Goal: Information Seeking & Learning: Learn about a topic

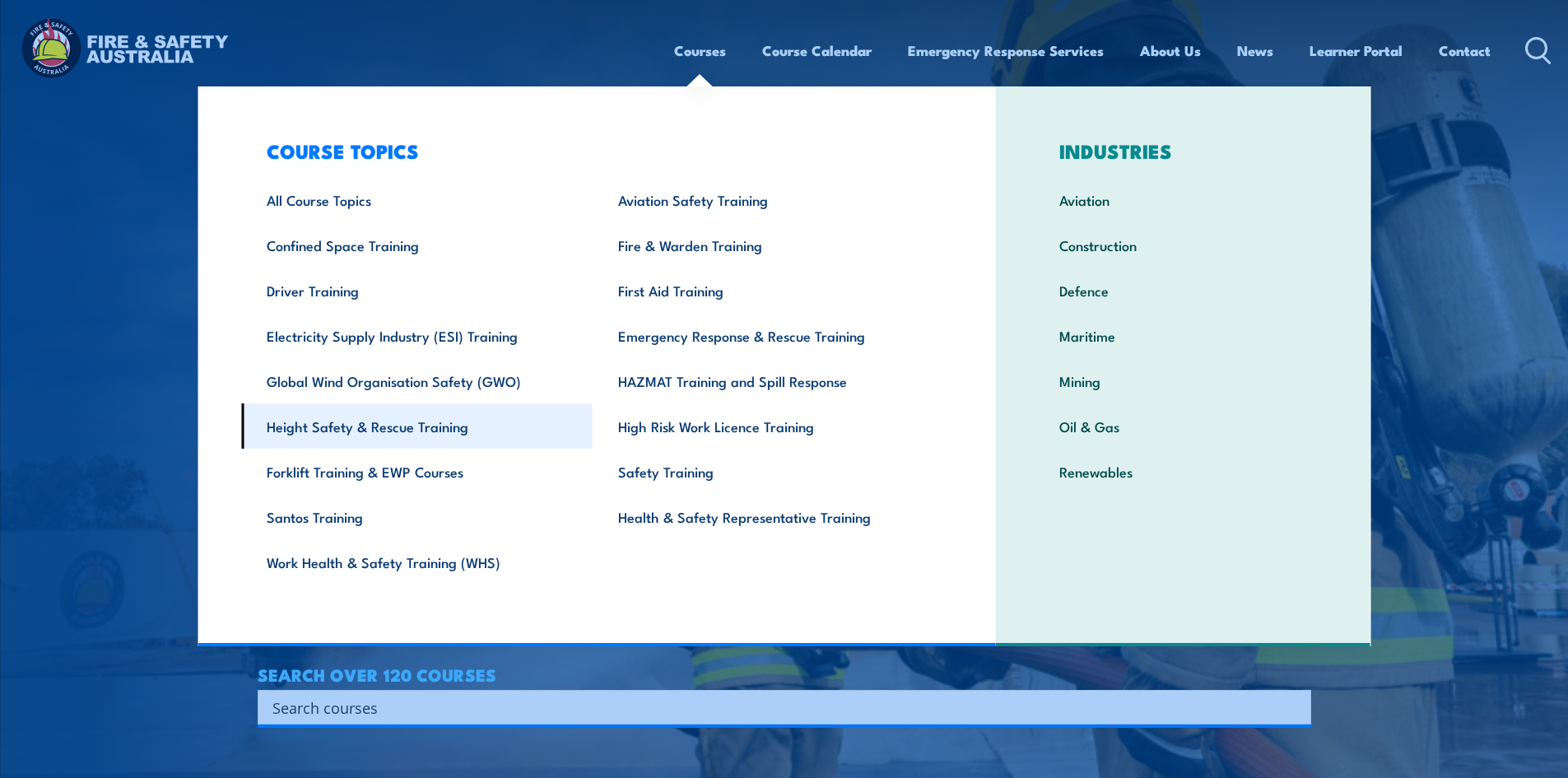
click at [349, 420] on link "Height Safety & Rescue Training" at bounding box center [417, 426] width 351 height 46
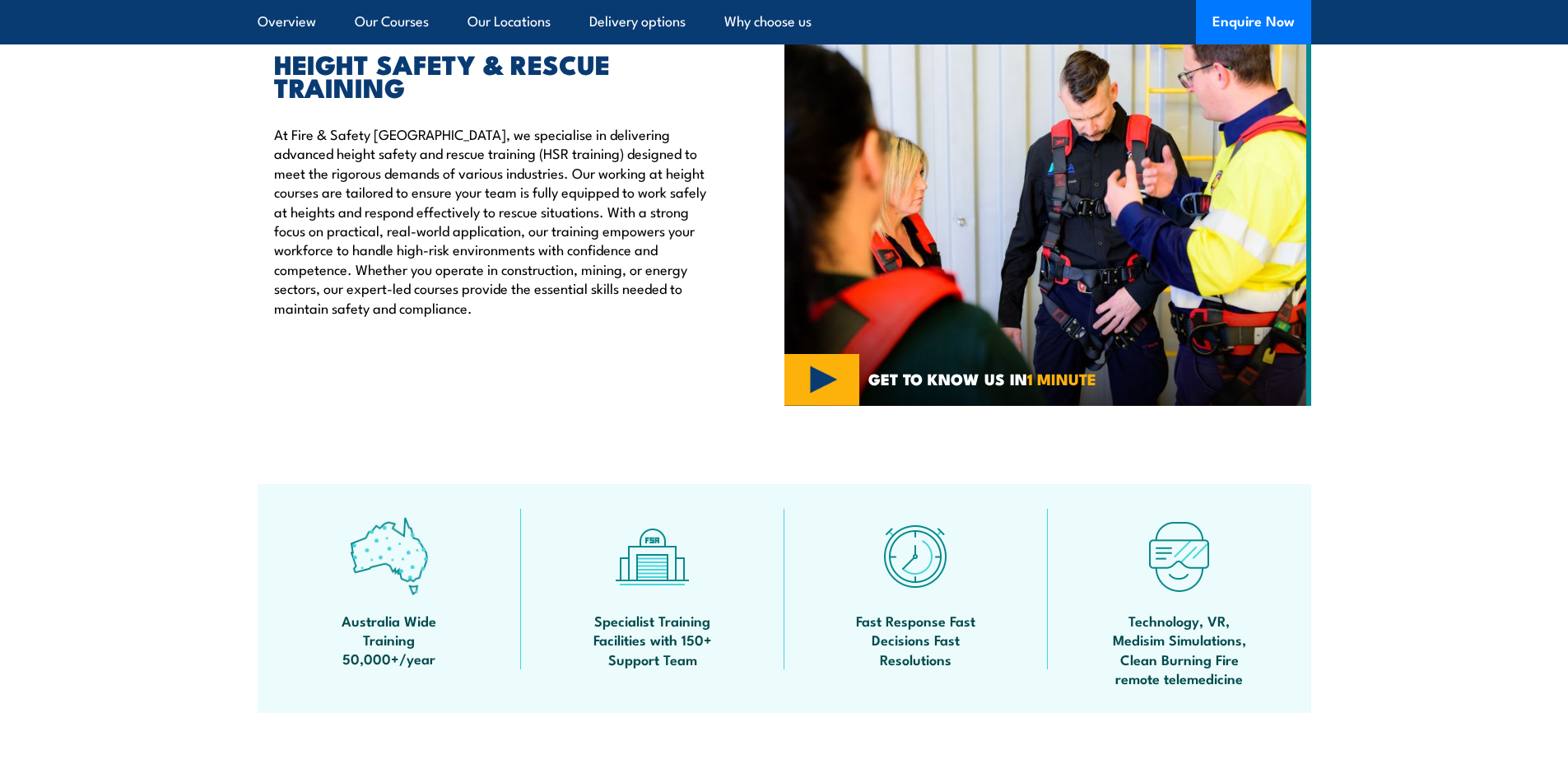
scroll to position [1153, 0]
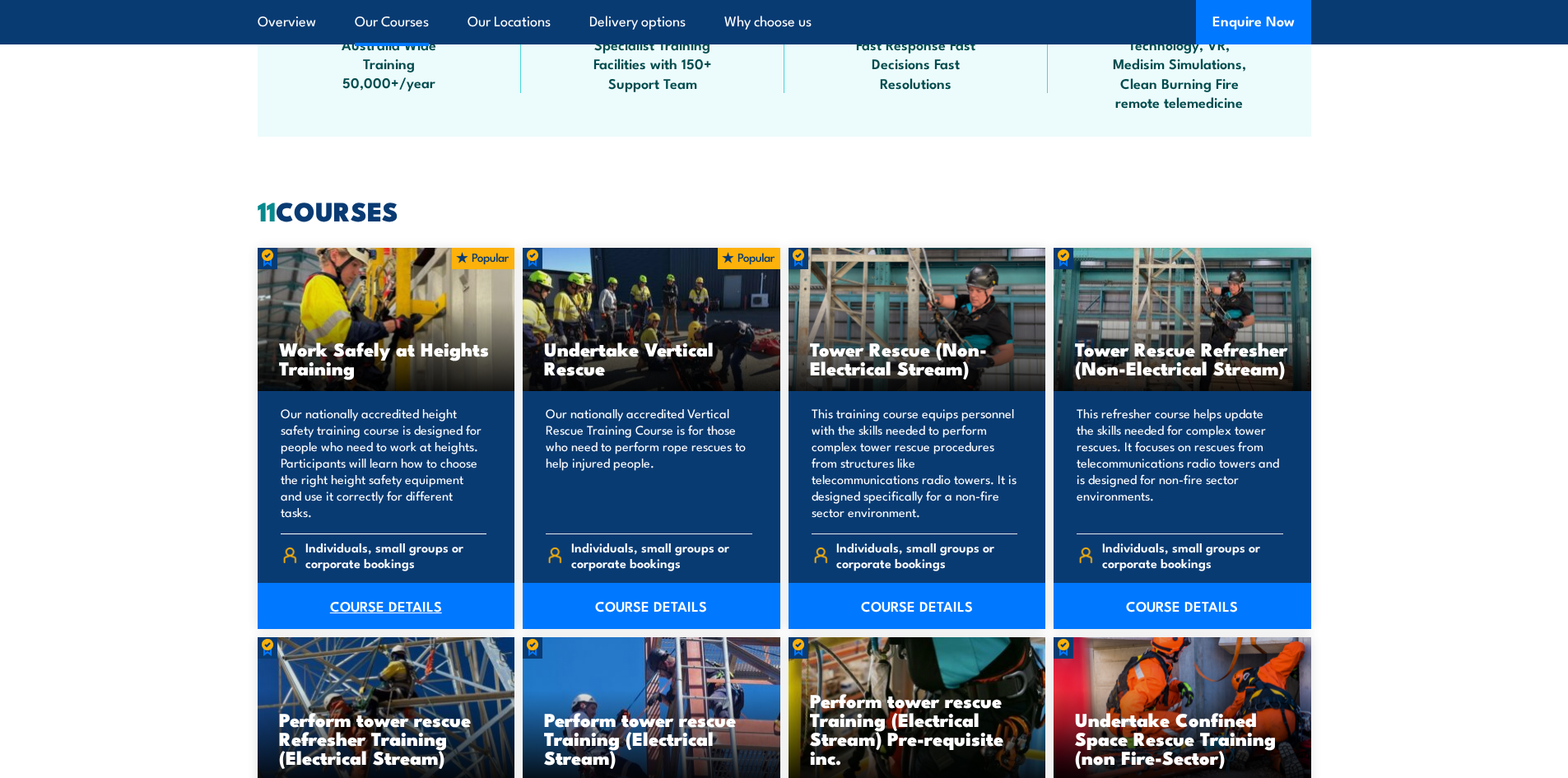
click at [360, 610] on link "COURSE DETAILS" at bounding box center [387, 606] width 258 height 46
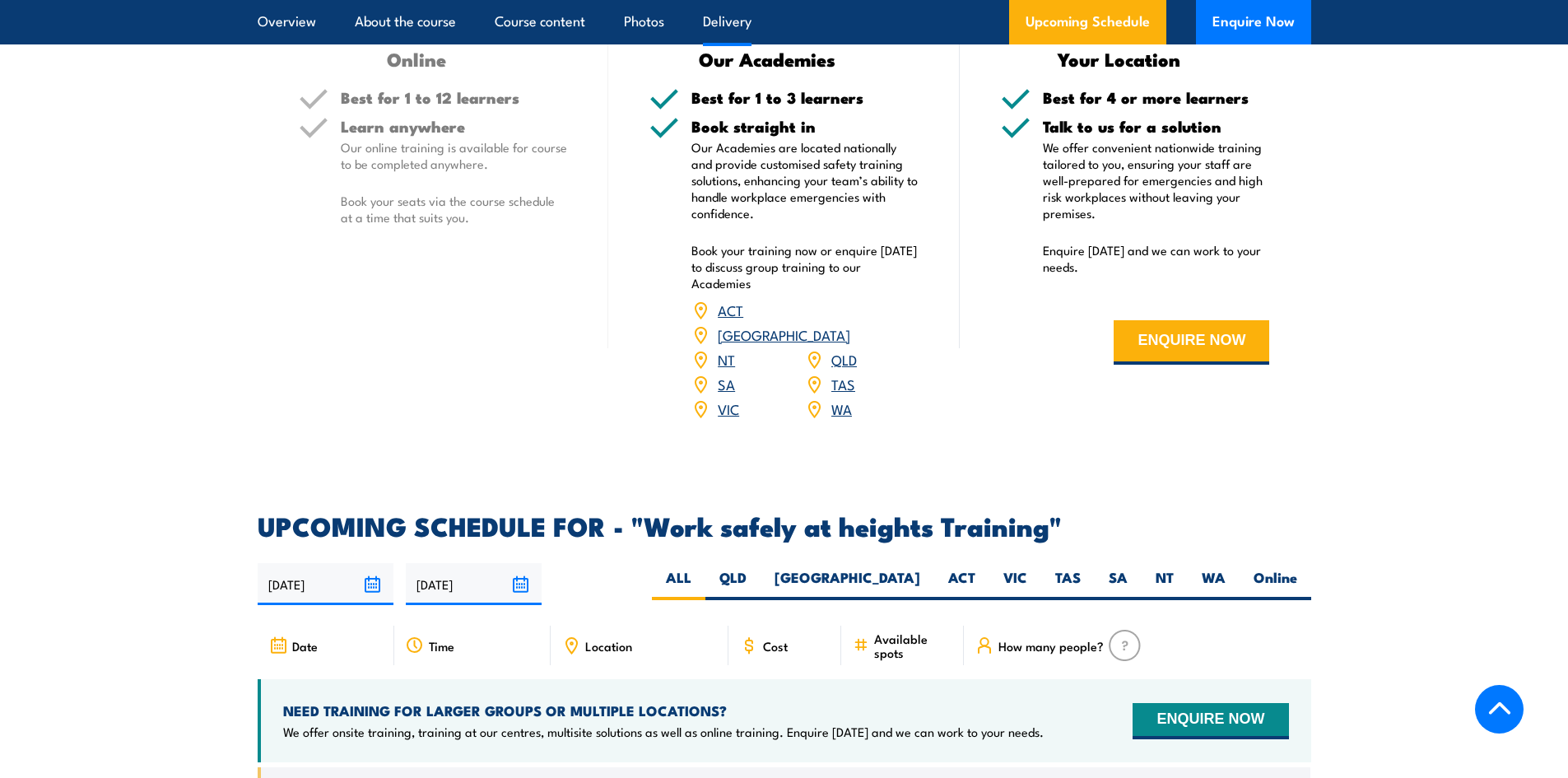
scroll to position [2306, 0]
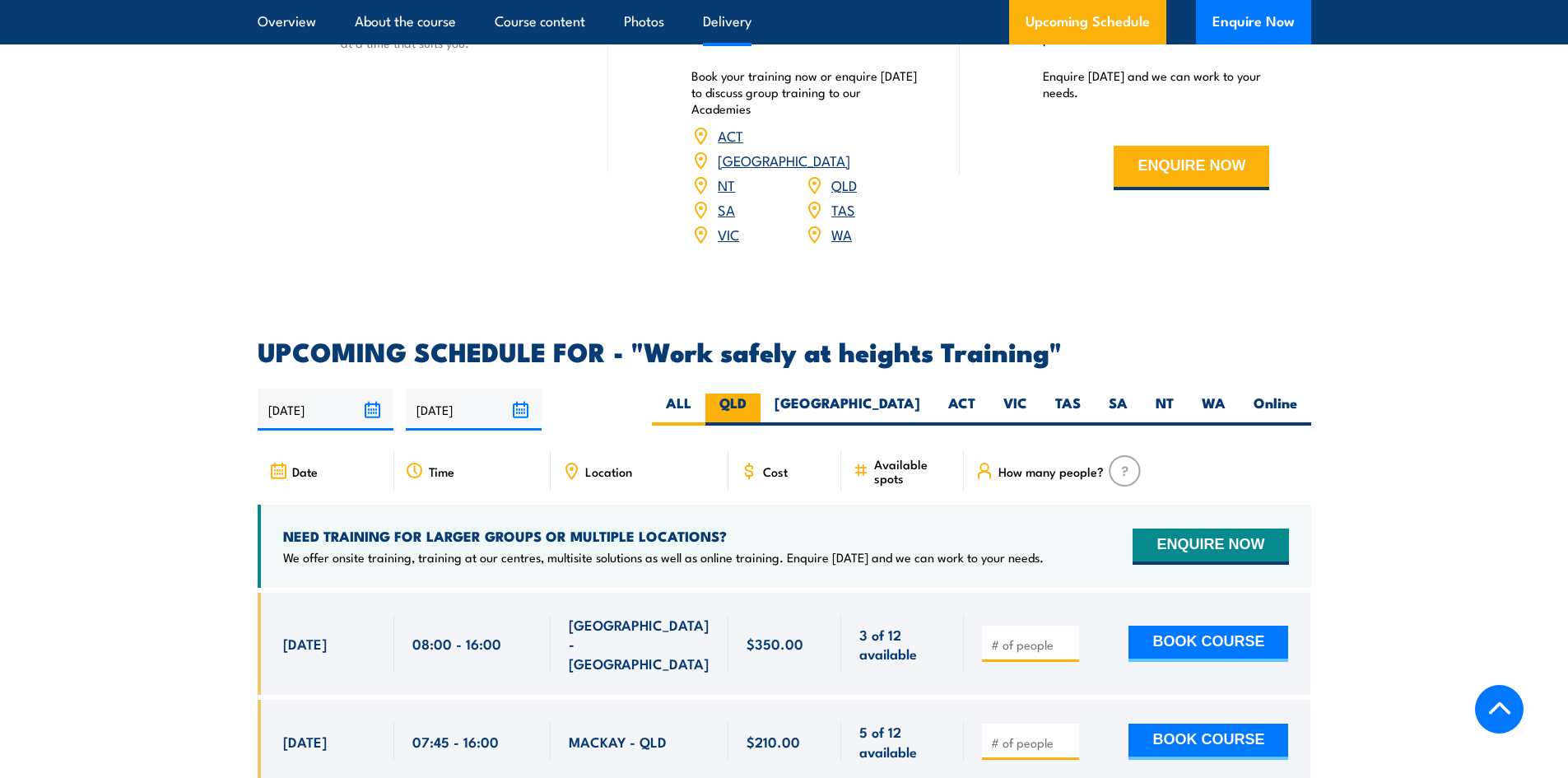
click at [760, 394] on label "QLD" at bounding box center [733, 409] width 55 height 32
click at [757, 394] on input "QLD" at bounding box center [752, 399] width 10 height 10
radio input "true"
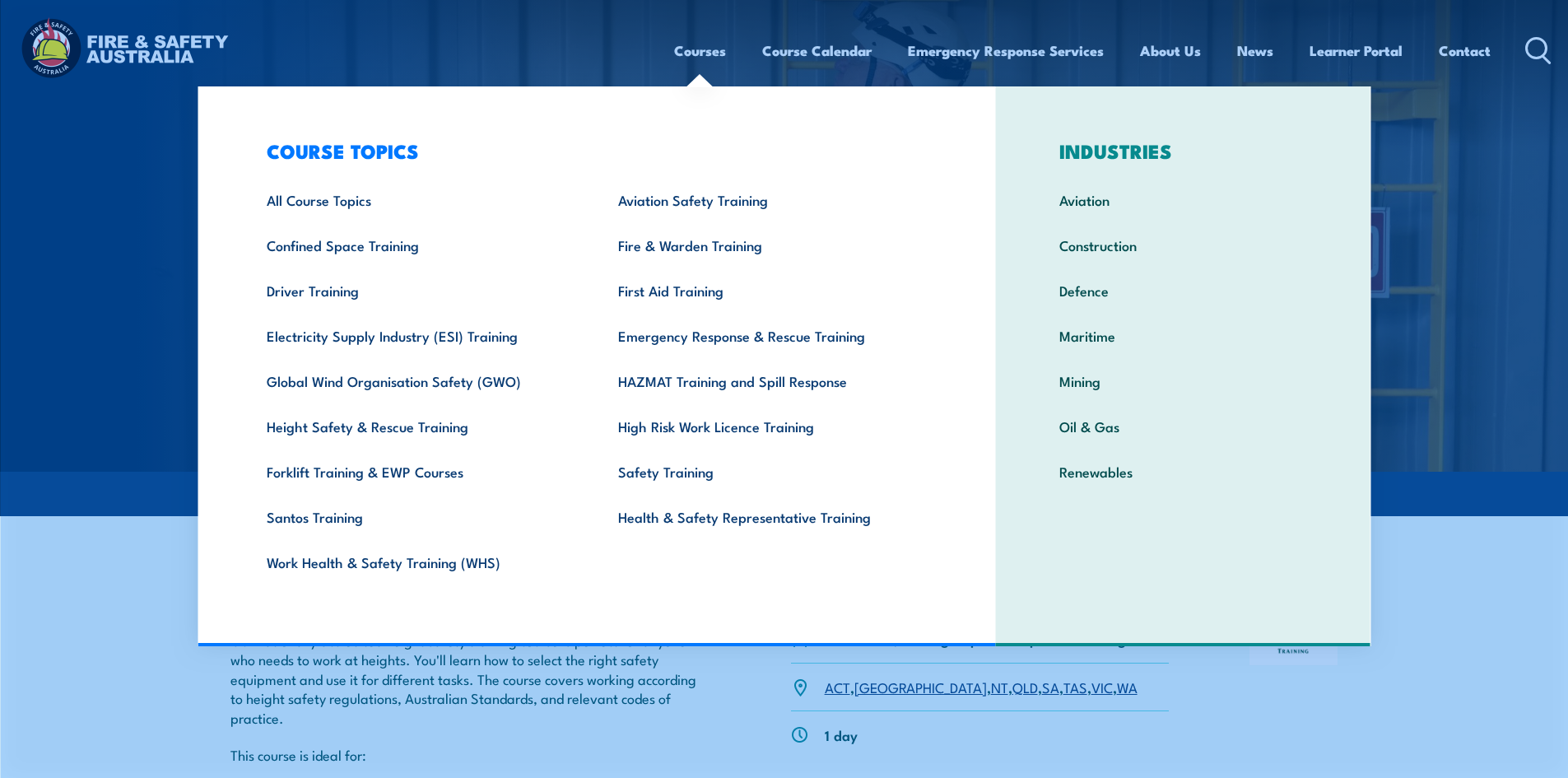
click at [685, 49] on link "Courses" at bounding box center [699, 51] width 52 height 44
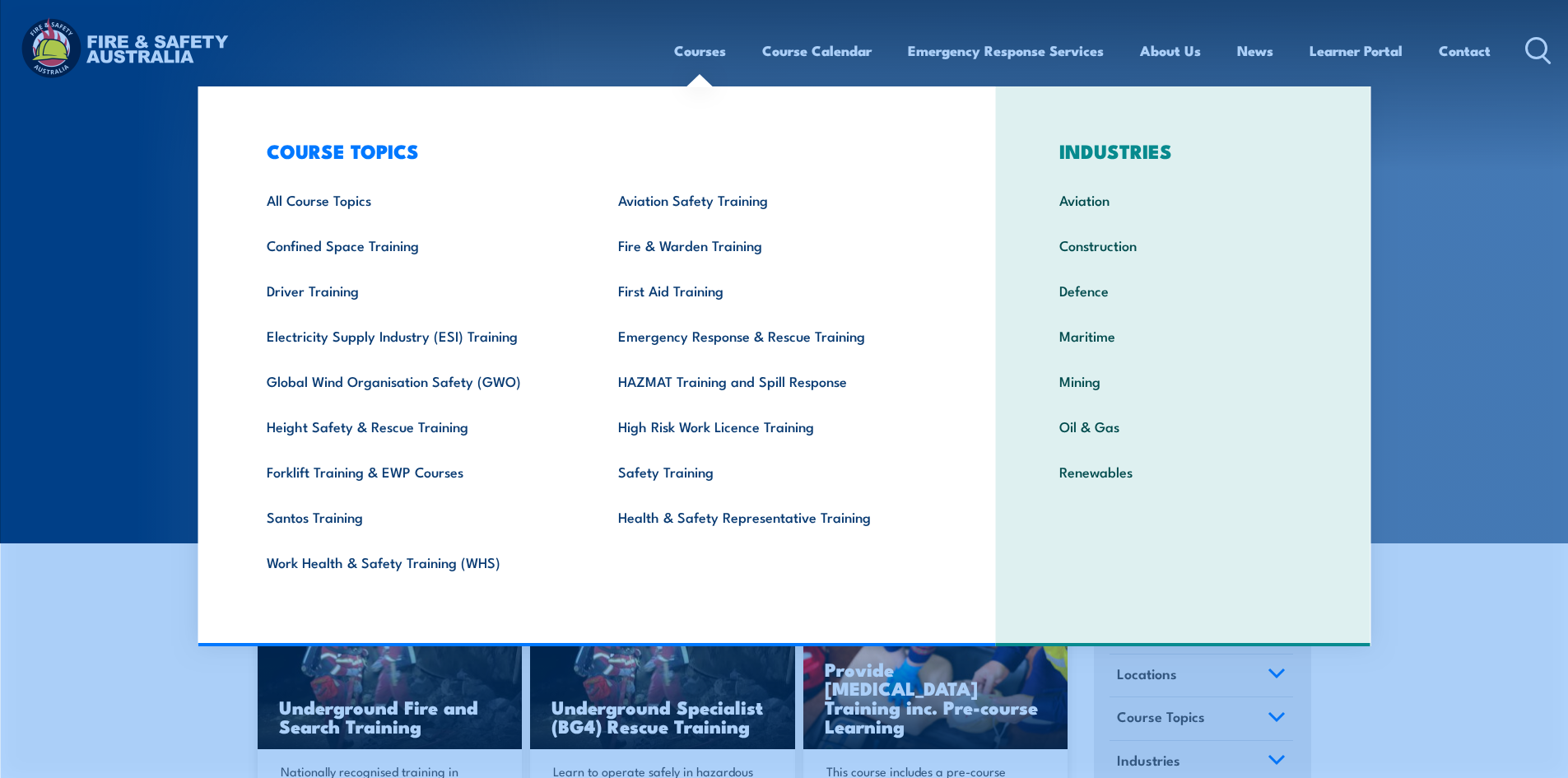
click at [698, 52] on link "Courses" at bounding box center [699, 51] width 52 height 44
click at [675, 246] on link "Fire & Warden Training" at bounding box center [768, 245] width 351 height 46
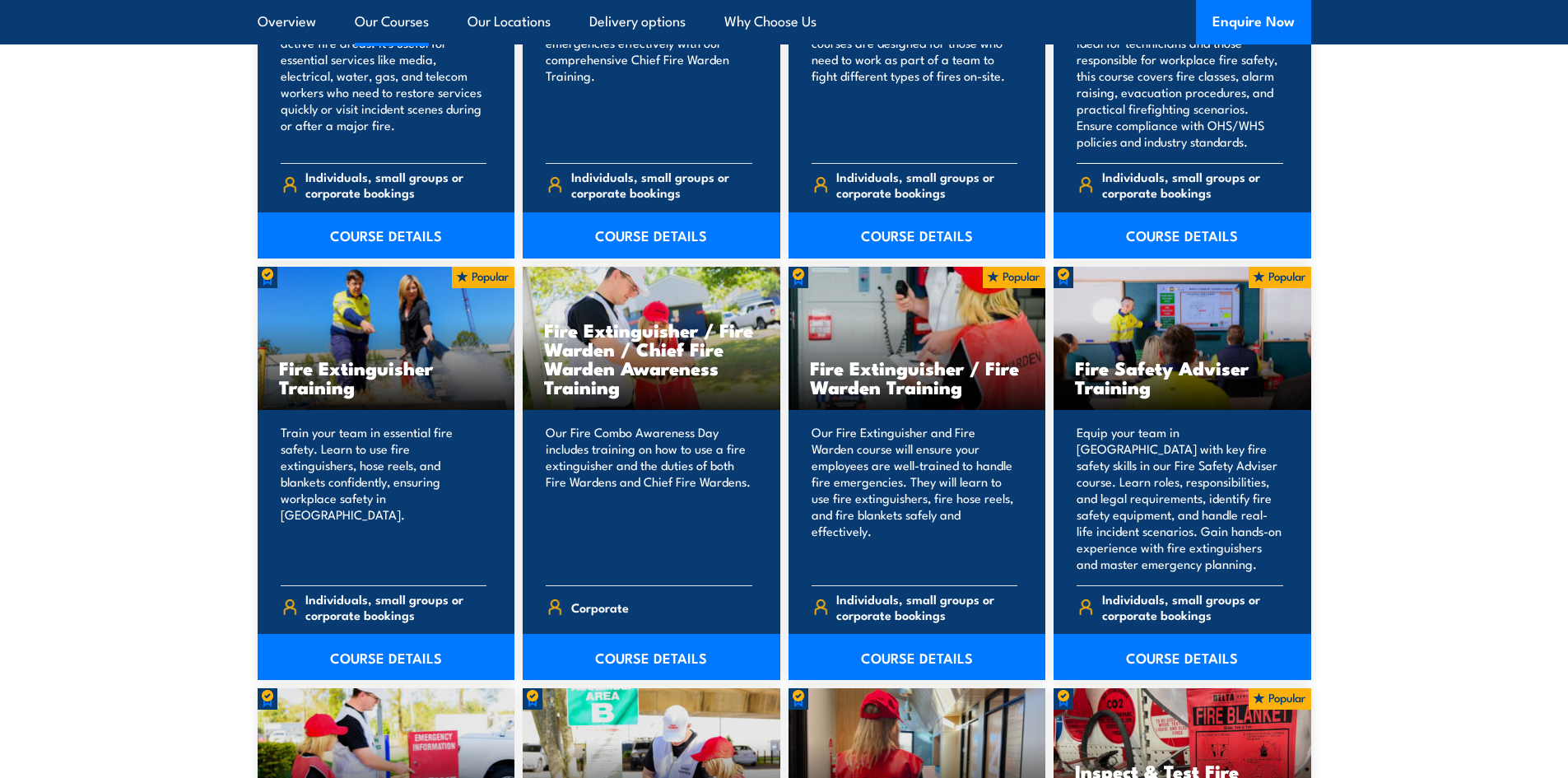
scroll to position [1976, 0]
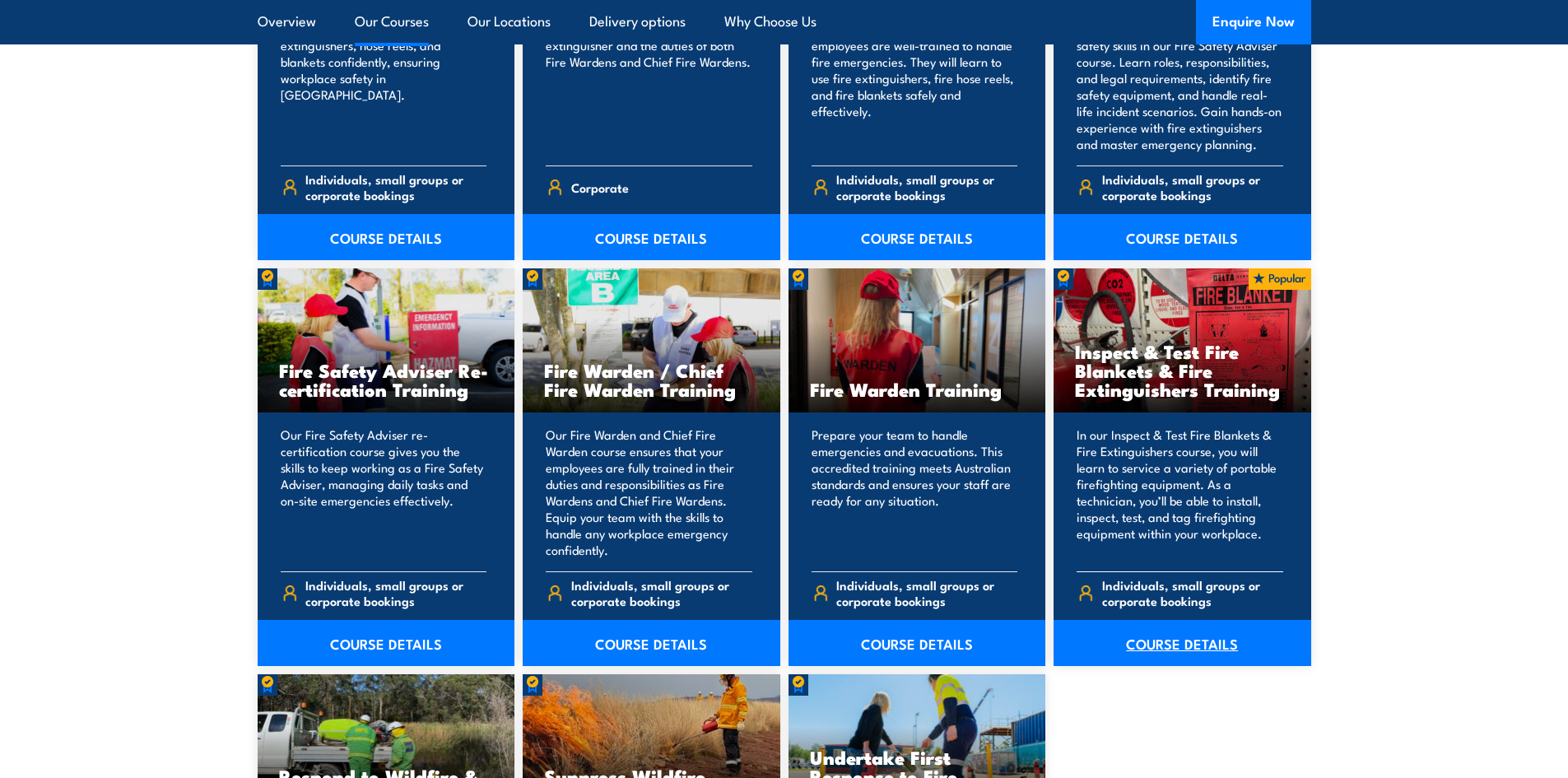
click at [1210, 641] on link "COURSE DETAILS" at bounding box center [1182, 643] width 258 height 46
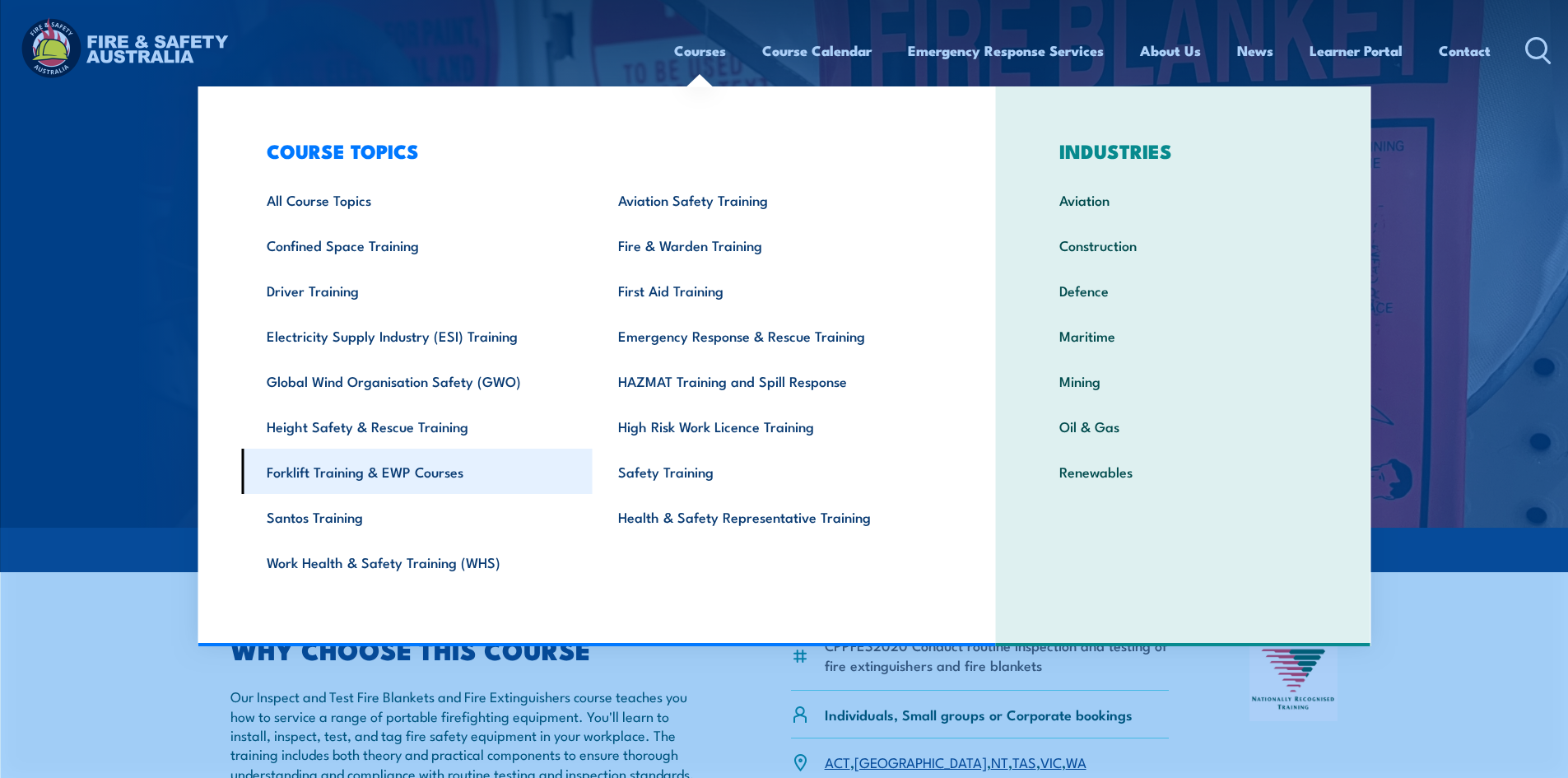
click at [383, 486] on link "Forklift Training & EWP Courses" at bounding box center [417, 471] width 351 height 46
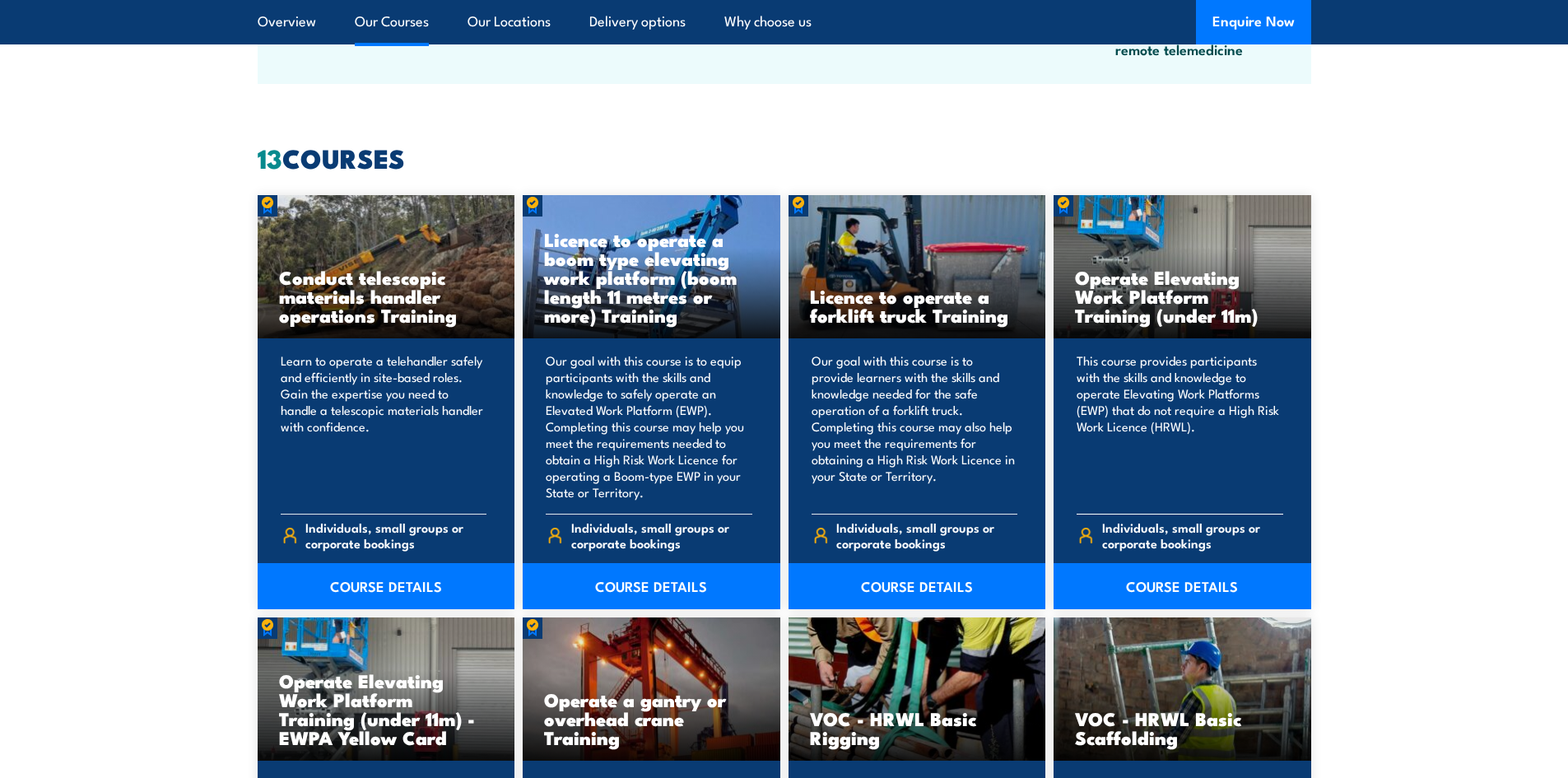
scroll to position [1235, 0]
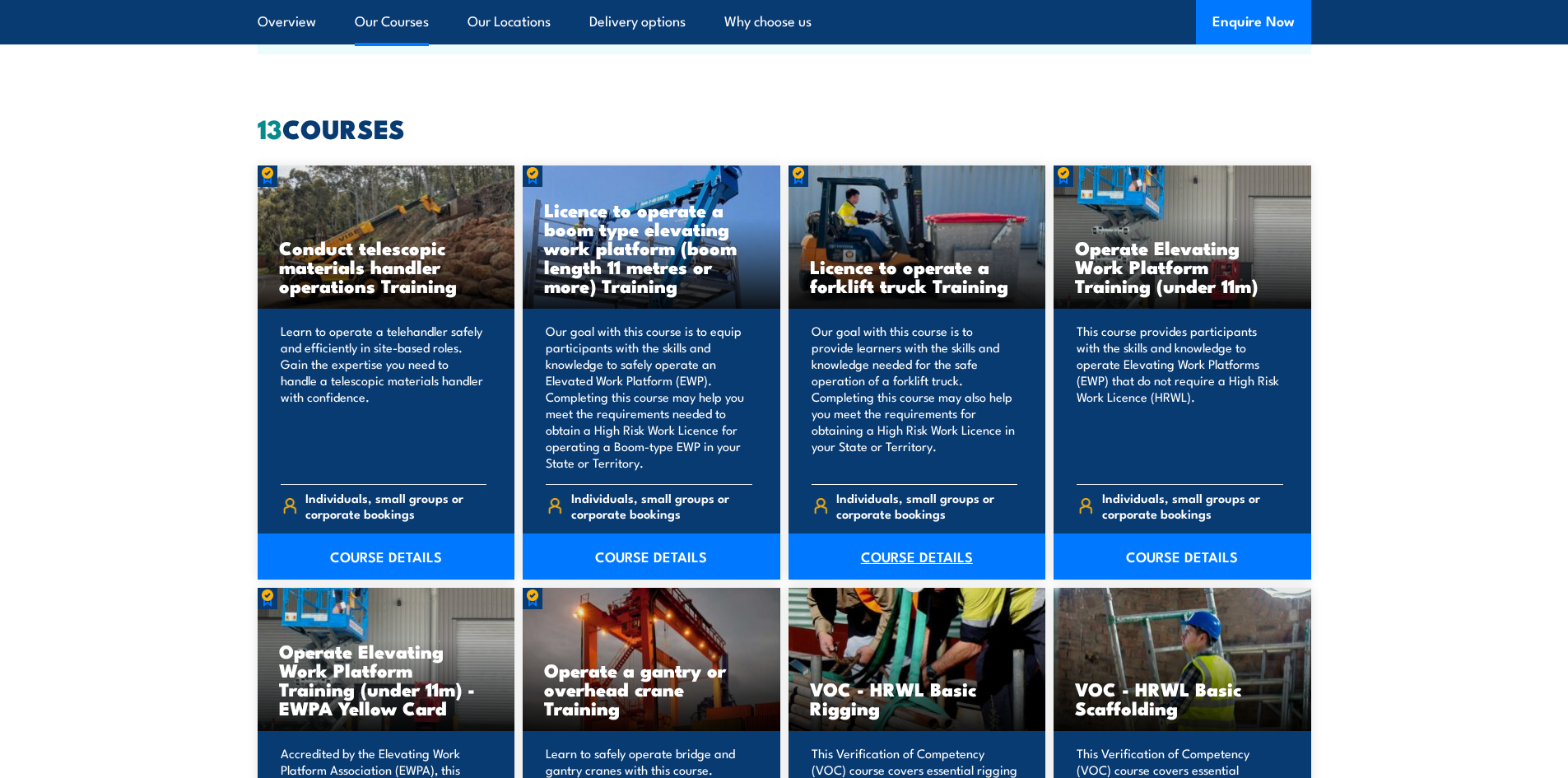
click at [888, 556] on link "COURSE DETAILS" at bounding box center [918, 557] width 258 height 46
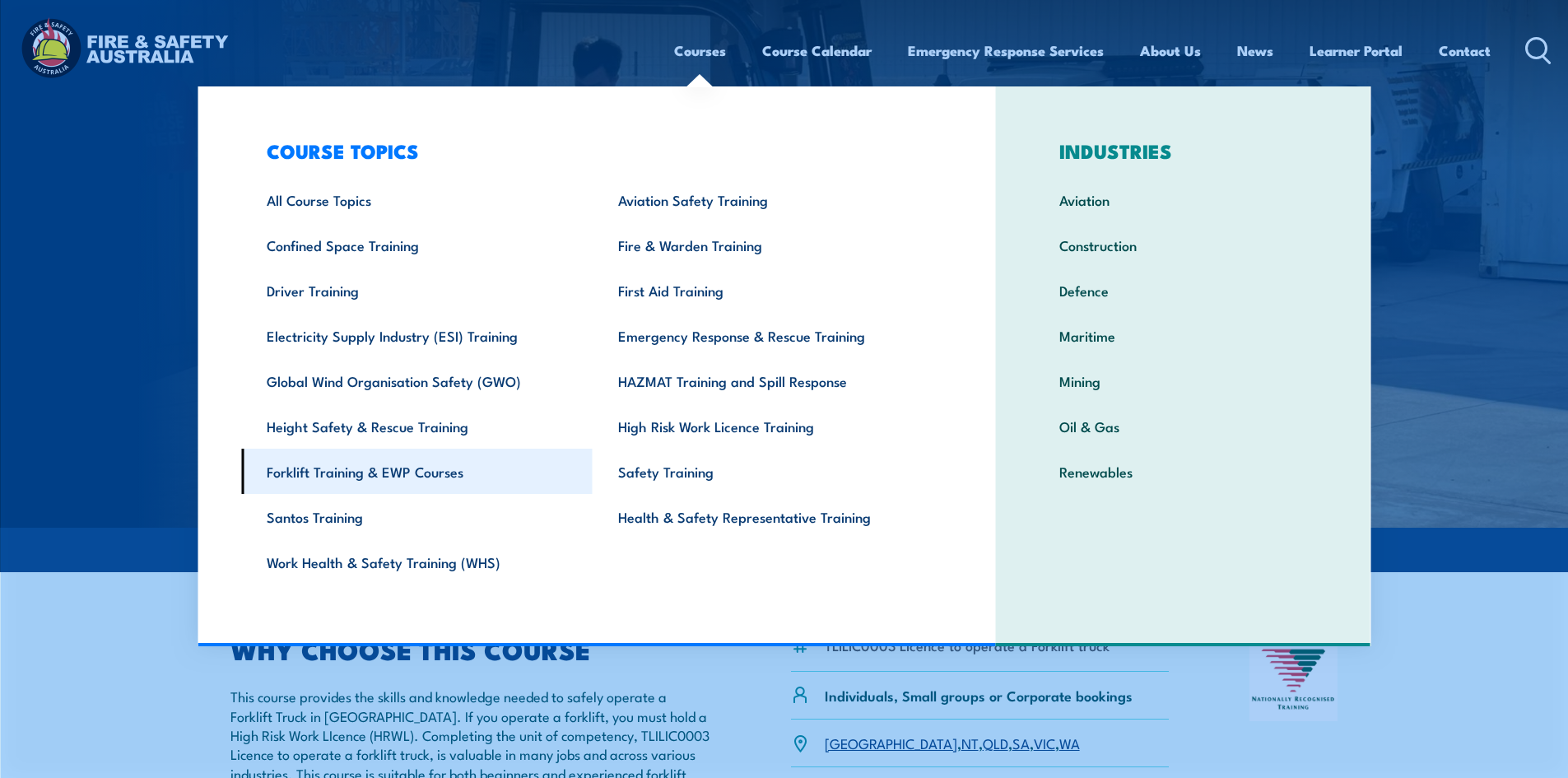
click at [412, 474] on link "Forklift Training & EWP Courses" at bounding box center [417, 471] width 351 height 46
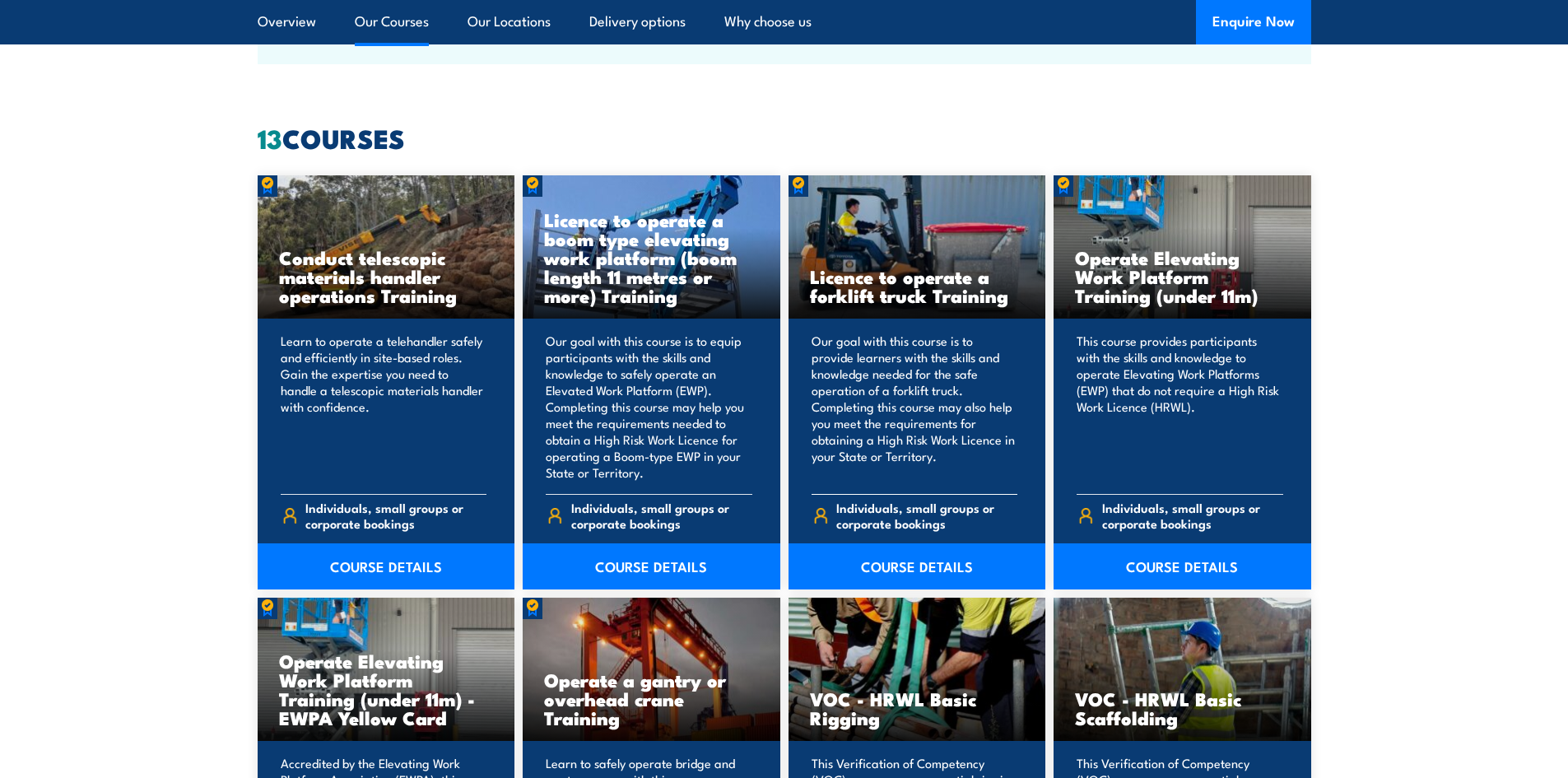
scroll to position [1235, 0]
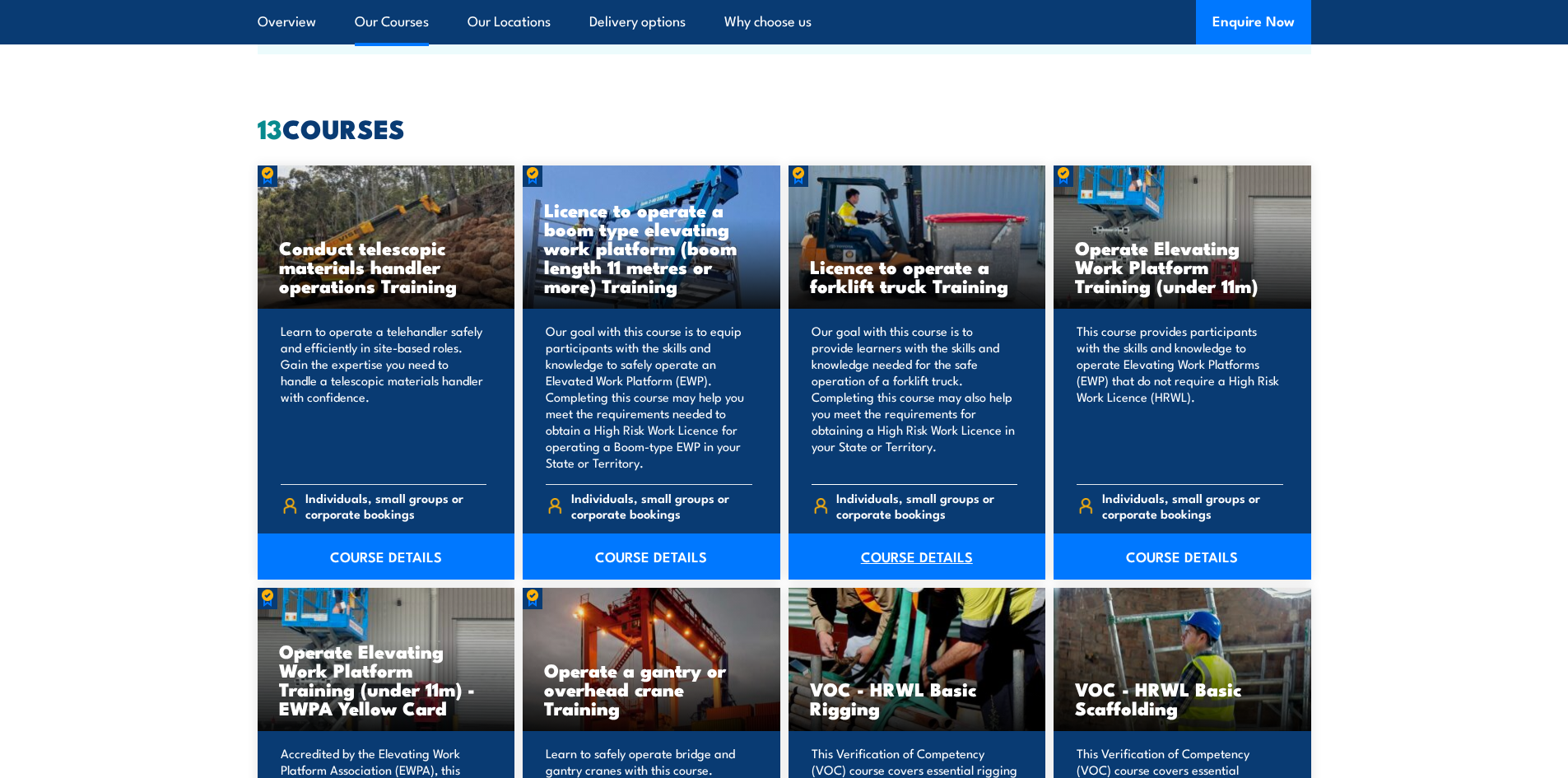
click at [924, 556] on link "COURSE DETAILS" at bounding box center [918, 557] width 258 height 46
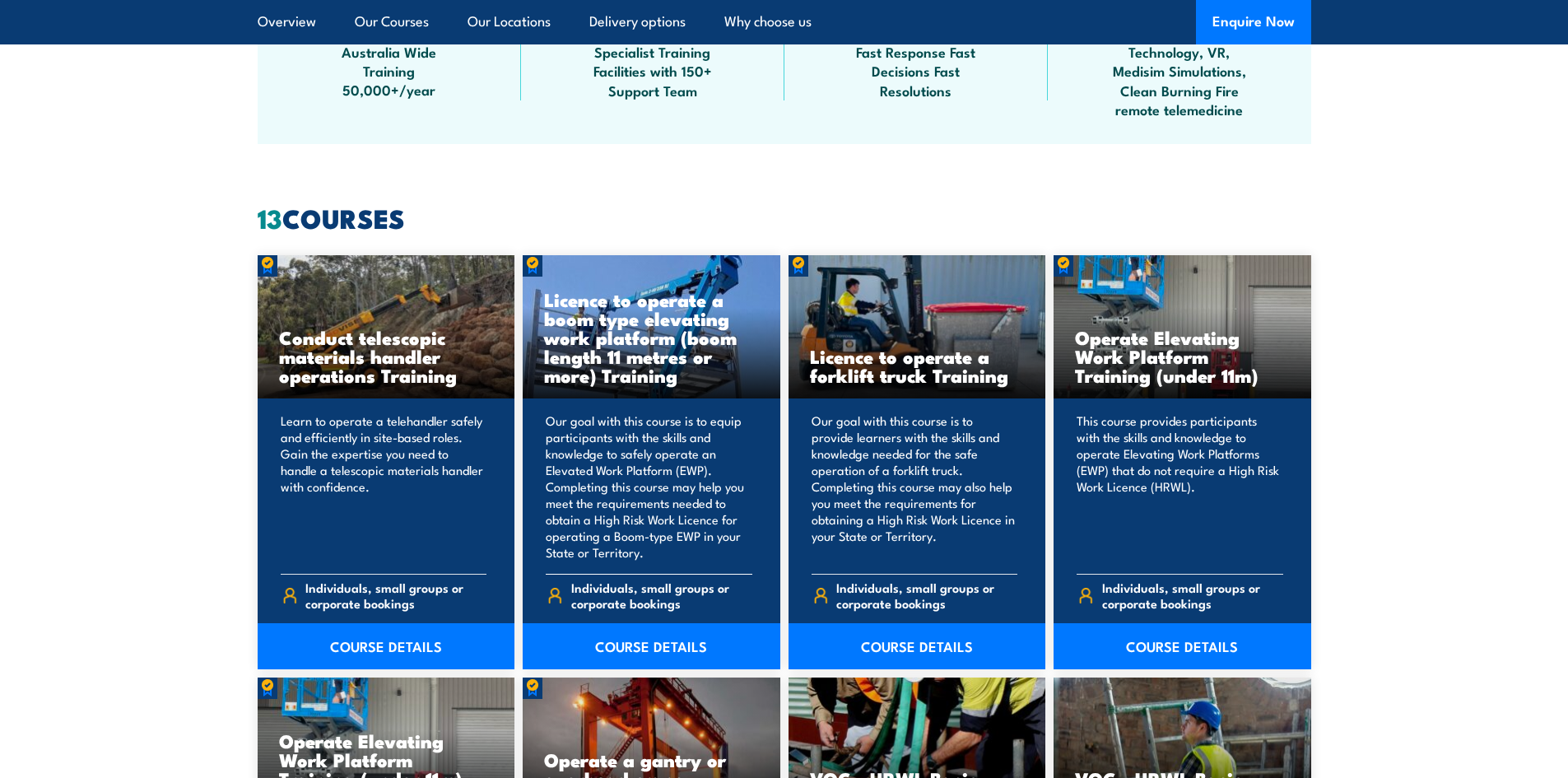
scroll to position [1153, 0]
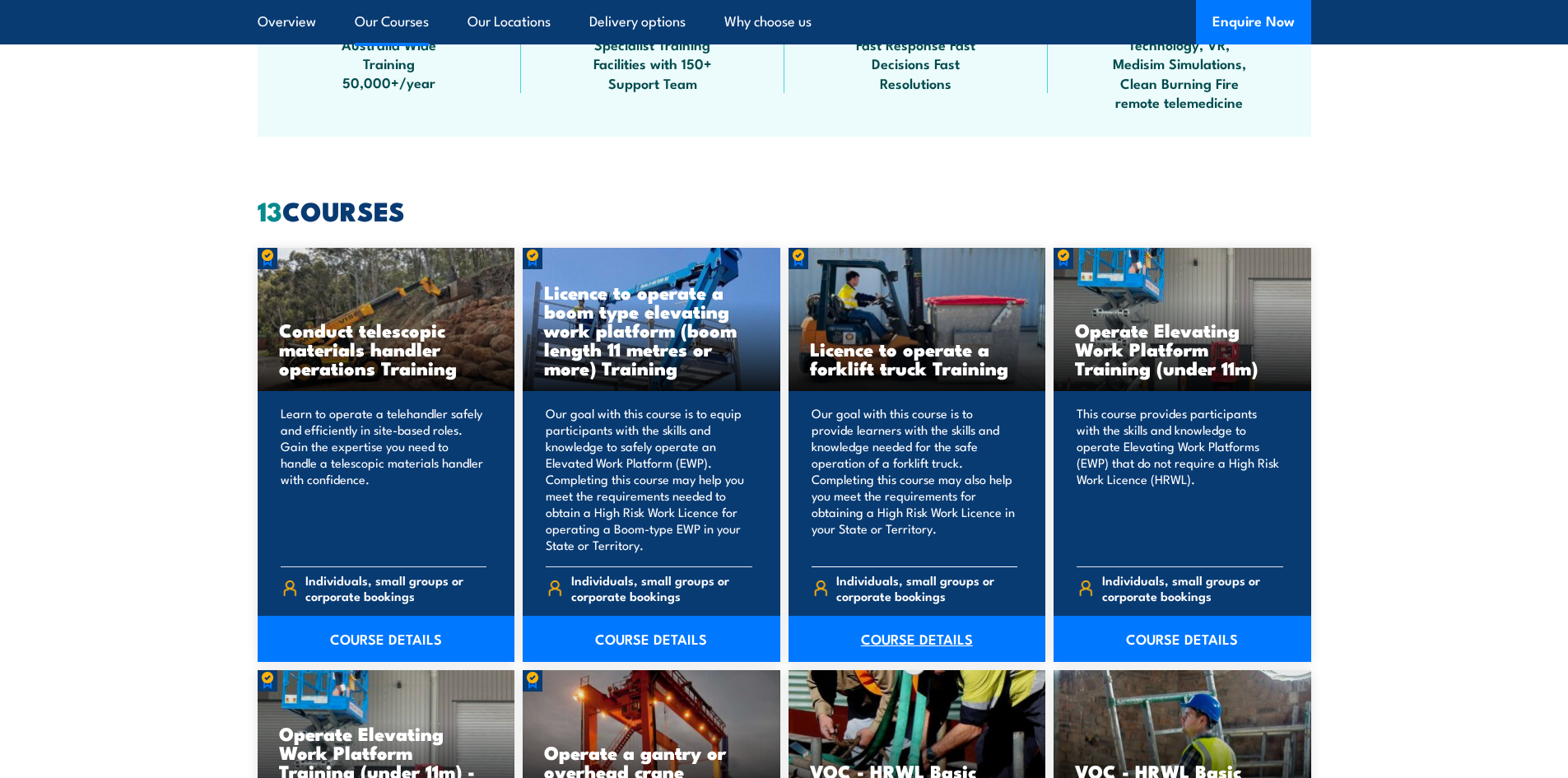
click at [931, 634] on link "COURSE DETAILS" at bounding box center [918, 639] width 258 height 46
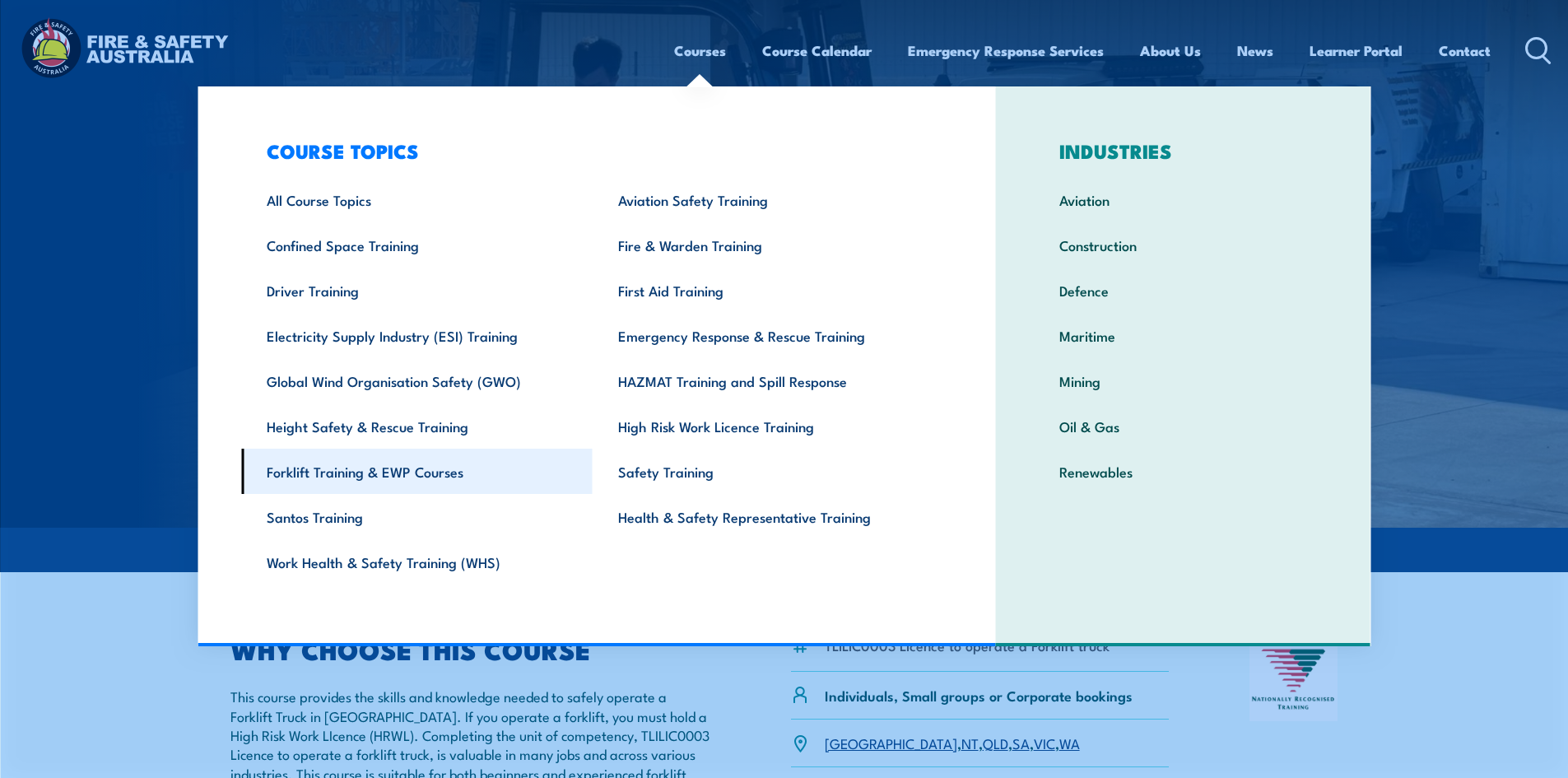
click at [426, 475] on link "Forklift Training & EWP Courses" at bounding box center [417, 471] width 351 height 46
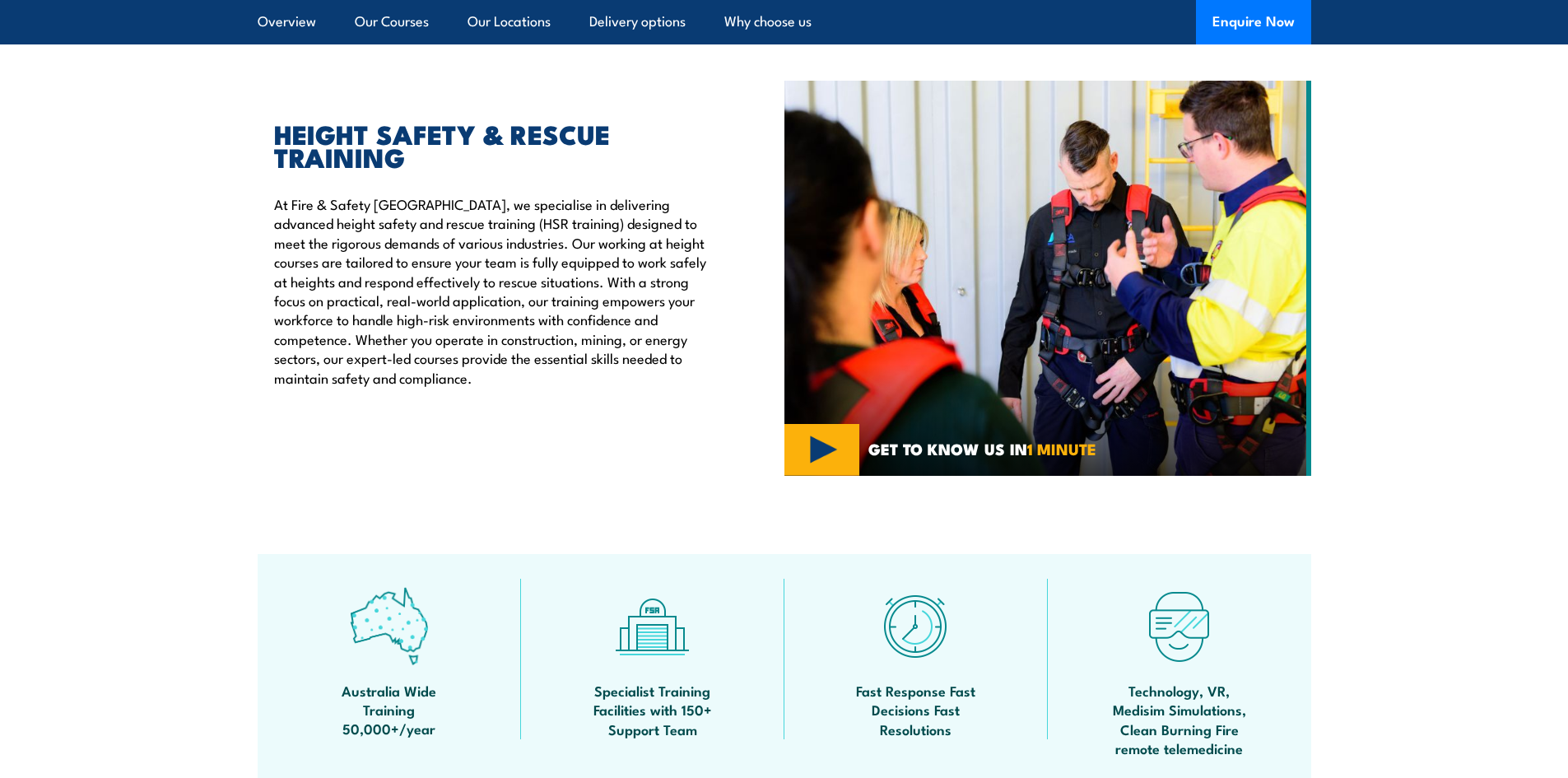
scroll to position [247, 0]
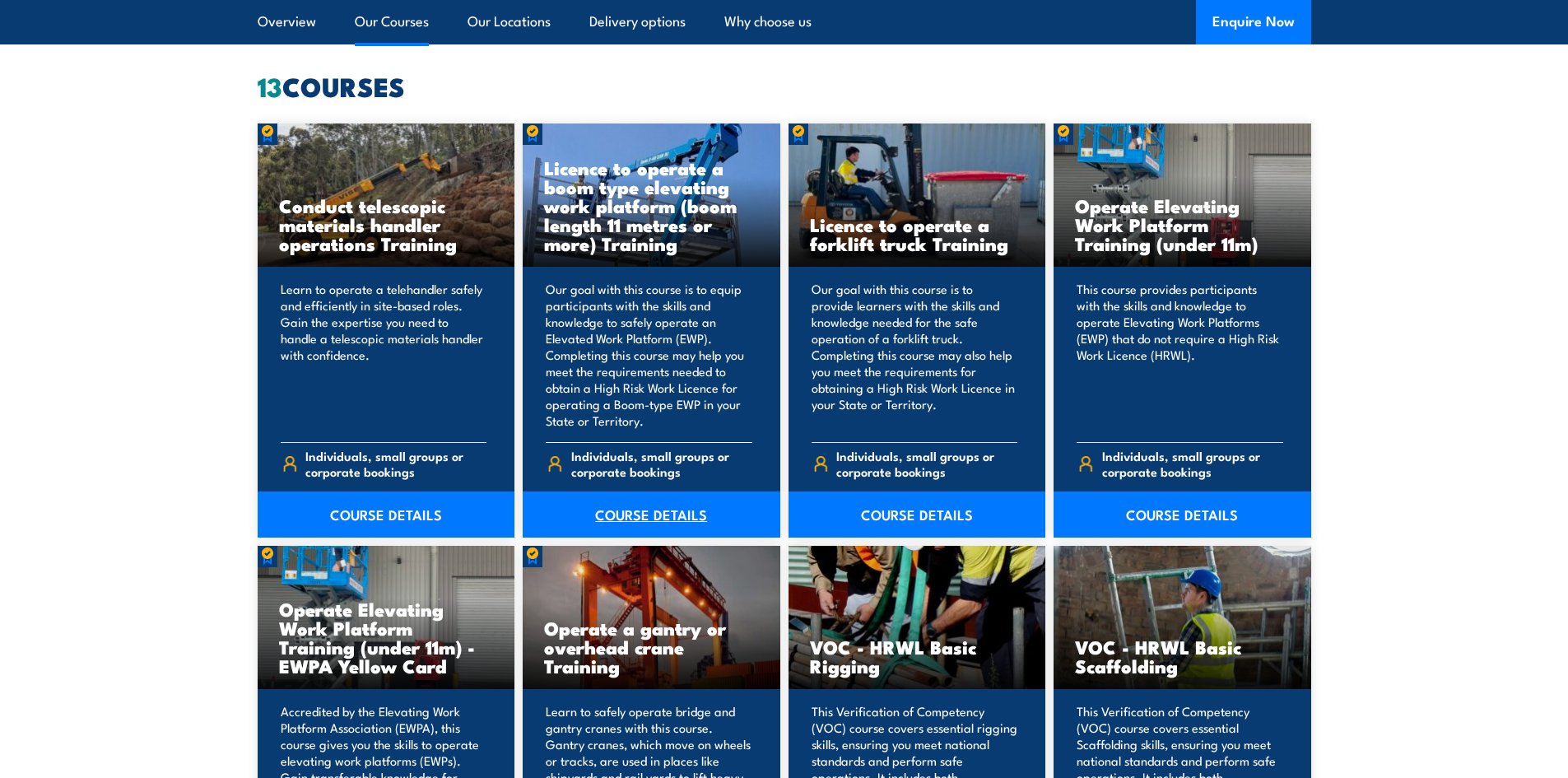
scroll to position [1318, 0]
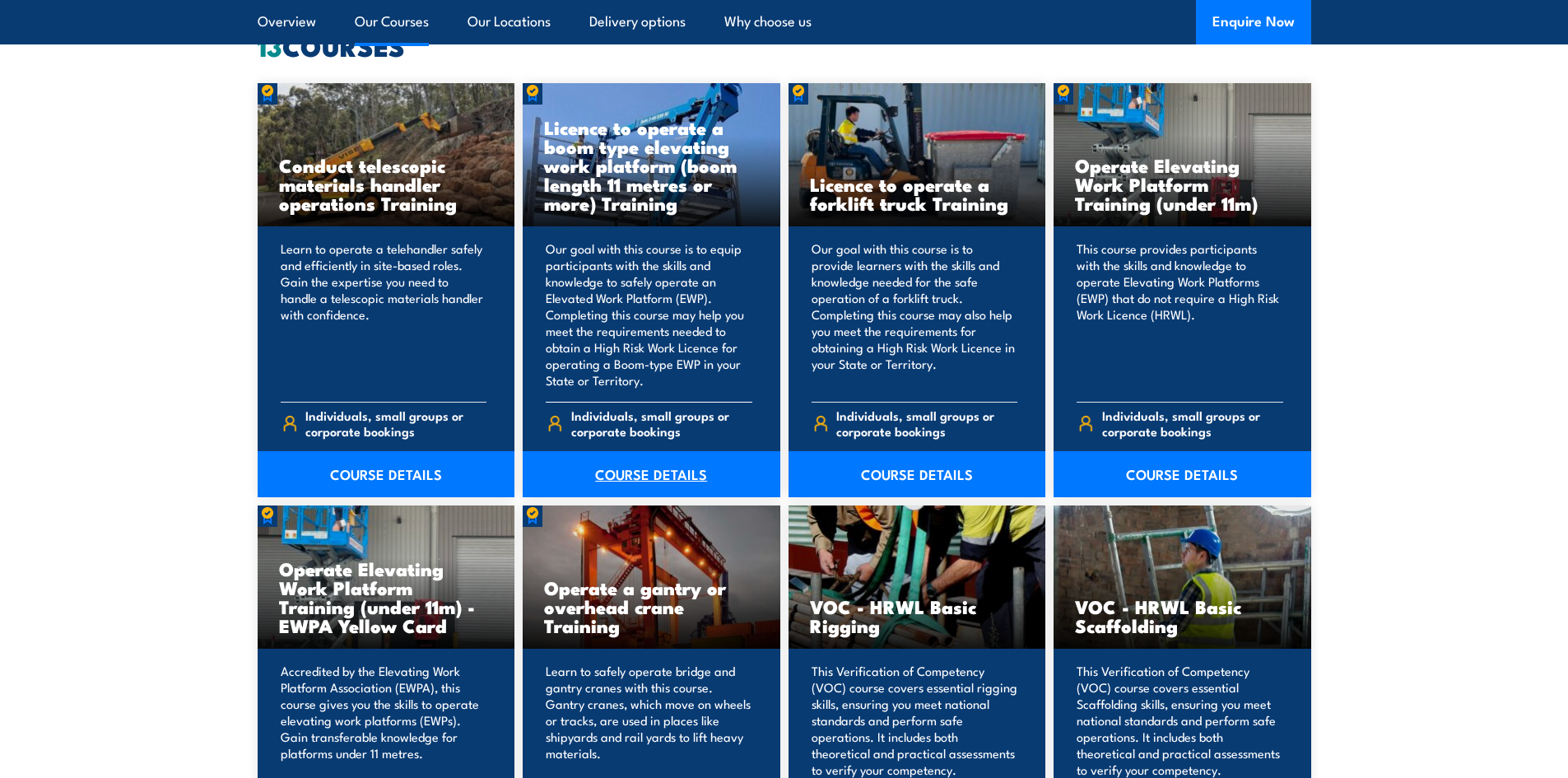
click at [668, 472] on link "COURSE DETAILS" at bounding box center [651, 475] width 258 height 46
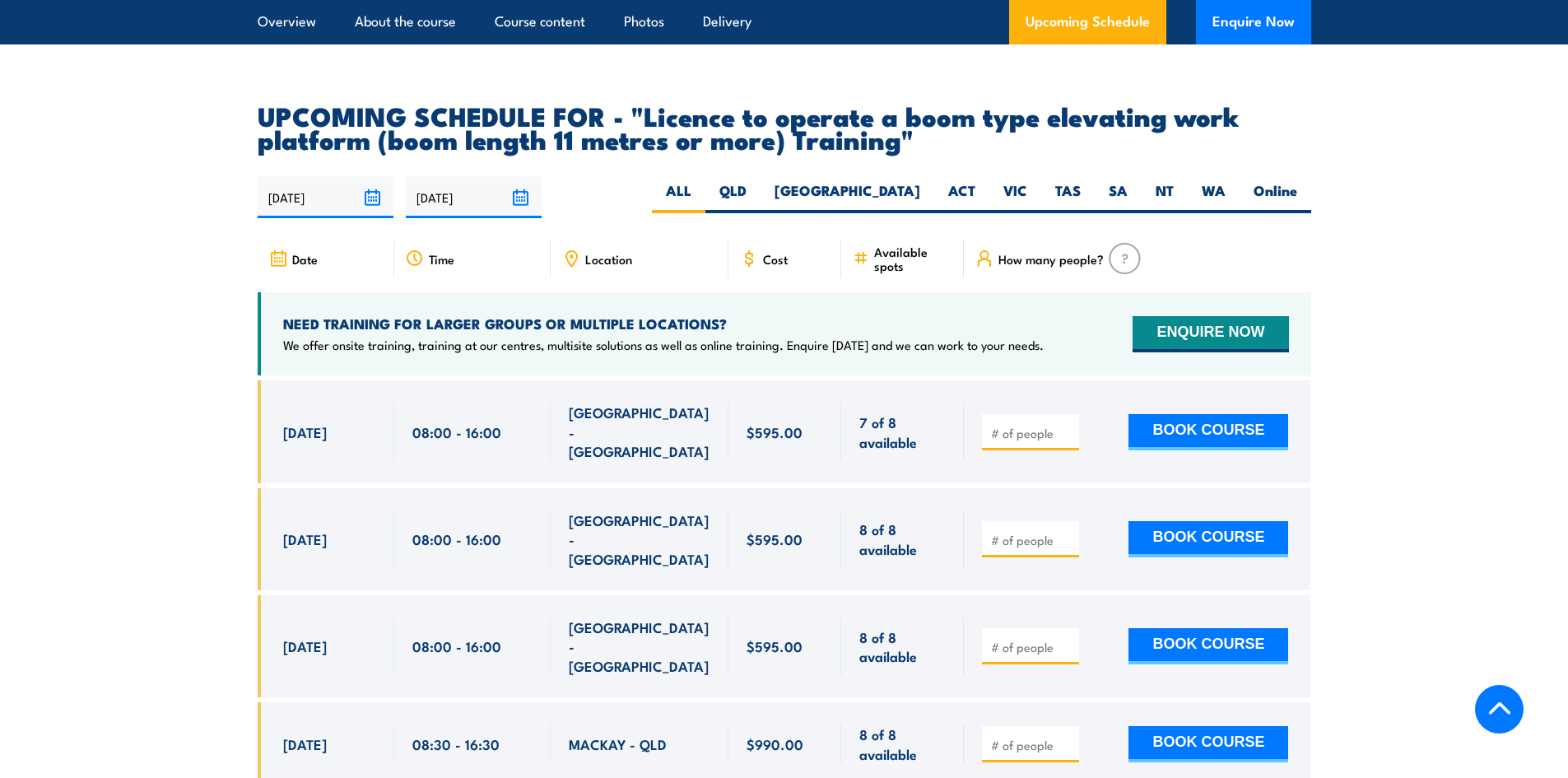
scroll to position [2800, 0]
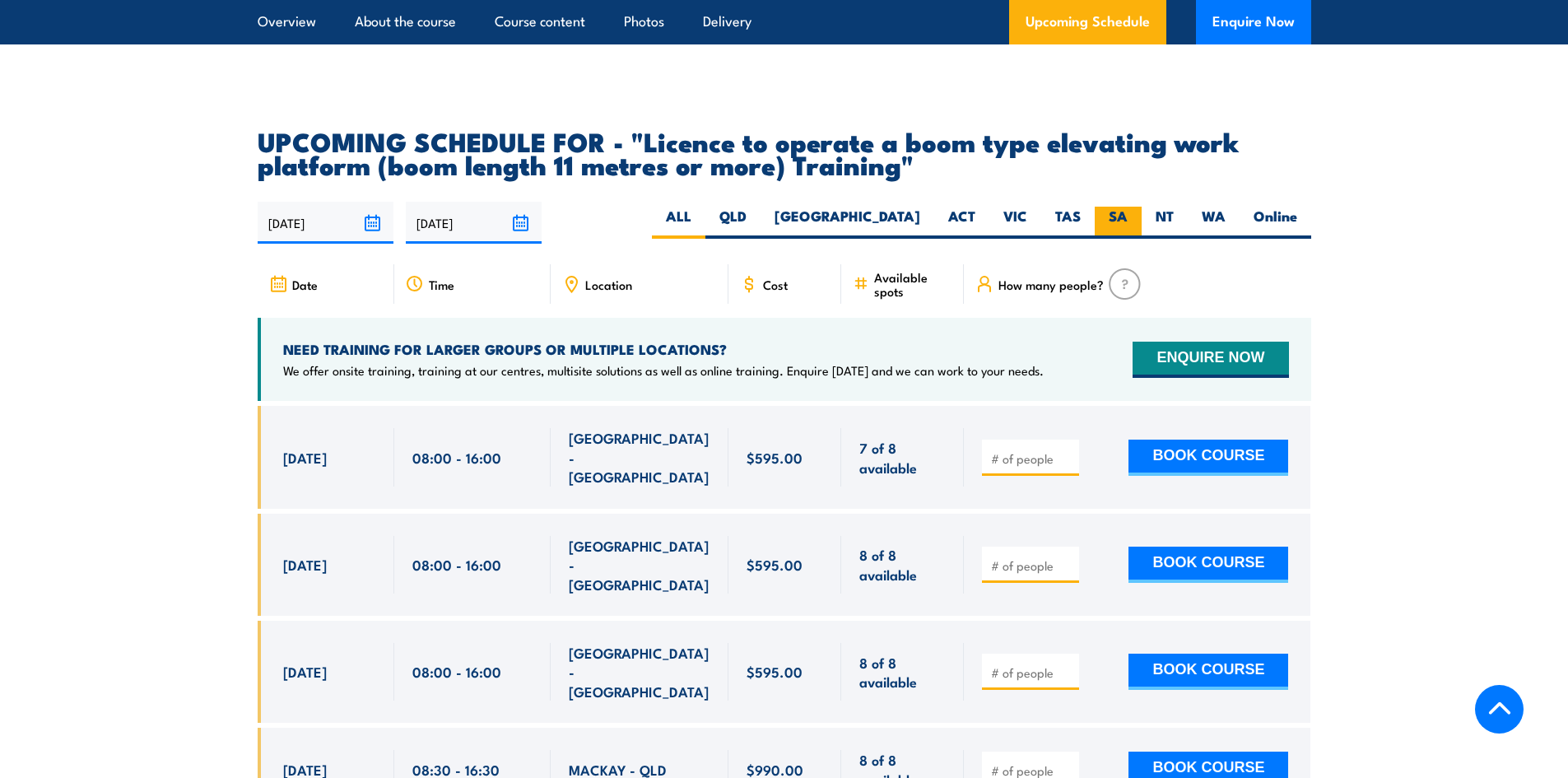
click at [1122, 206] on label "SA" at bounding box center [1118, 222] width 47 height 32
click at [1127, 206] on input "SA" at bounding box center [1132, 211] width 10 height 10
radio input "true"
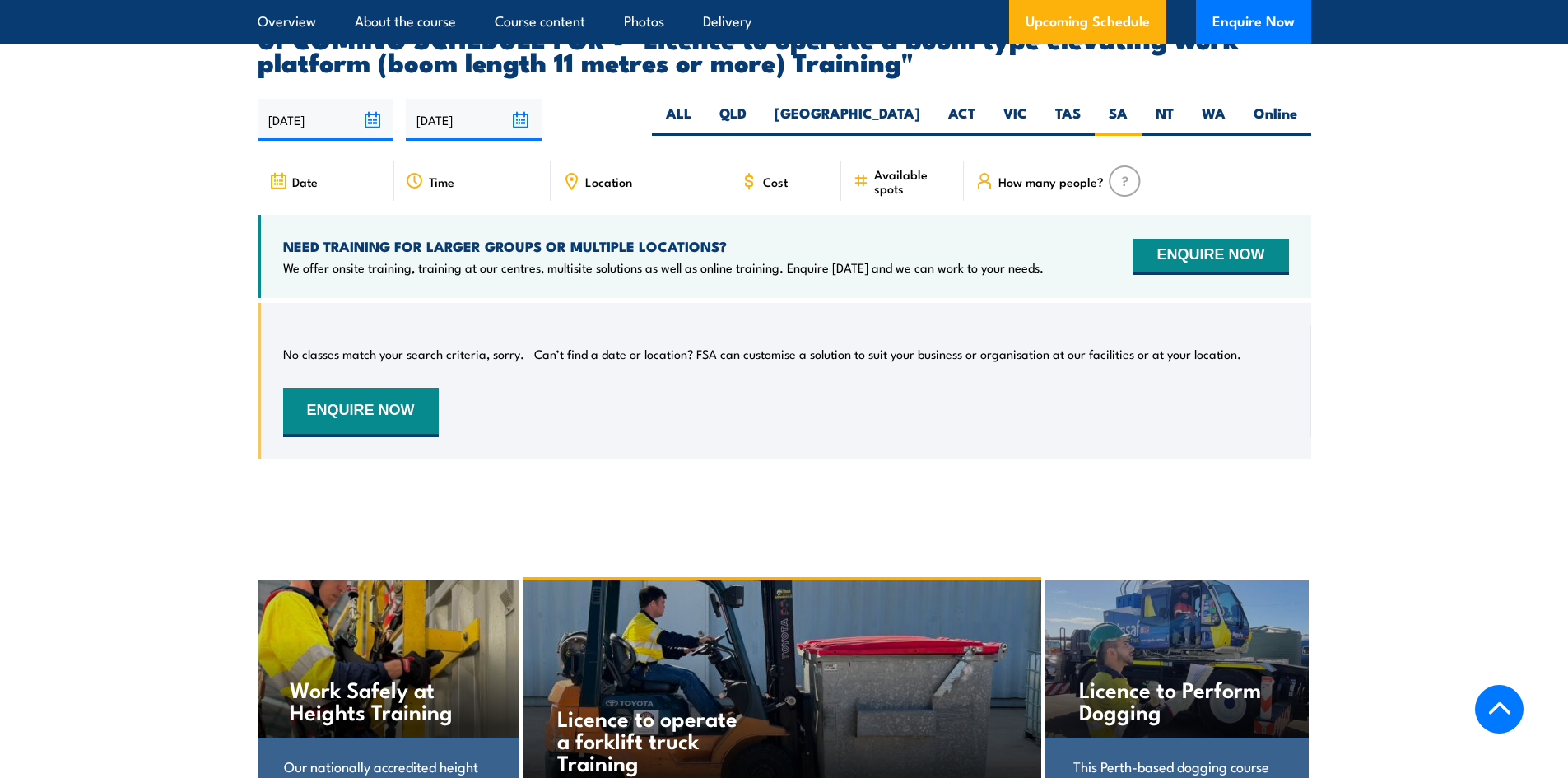
scroll to position [2904, 0]
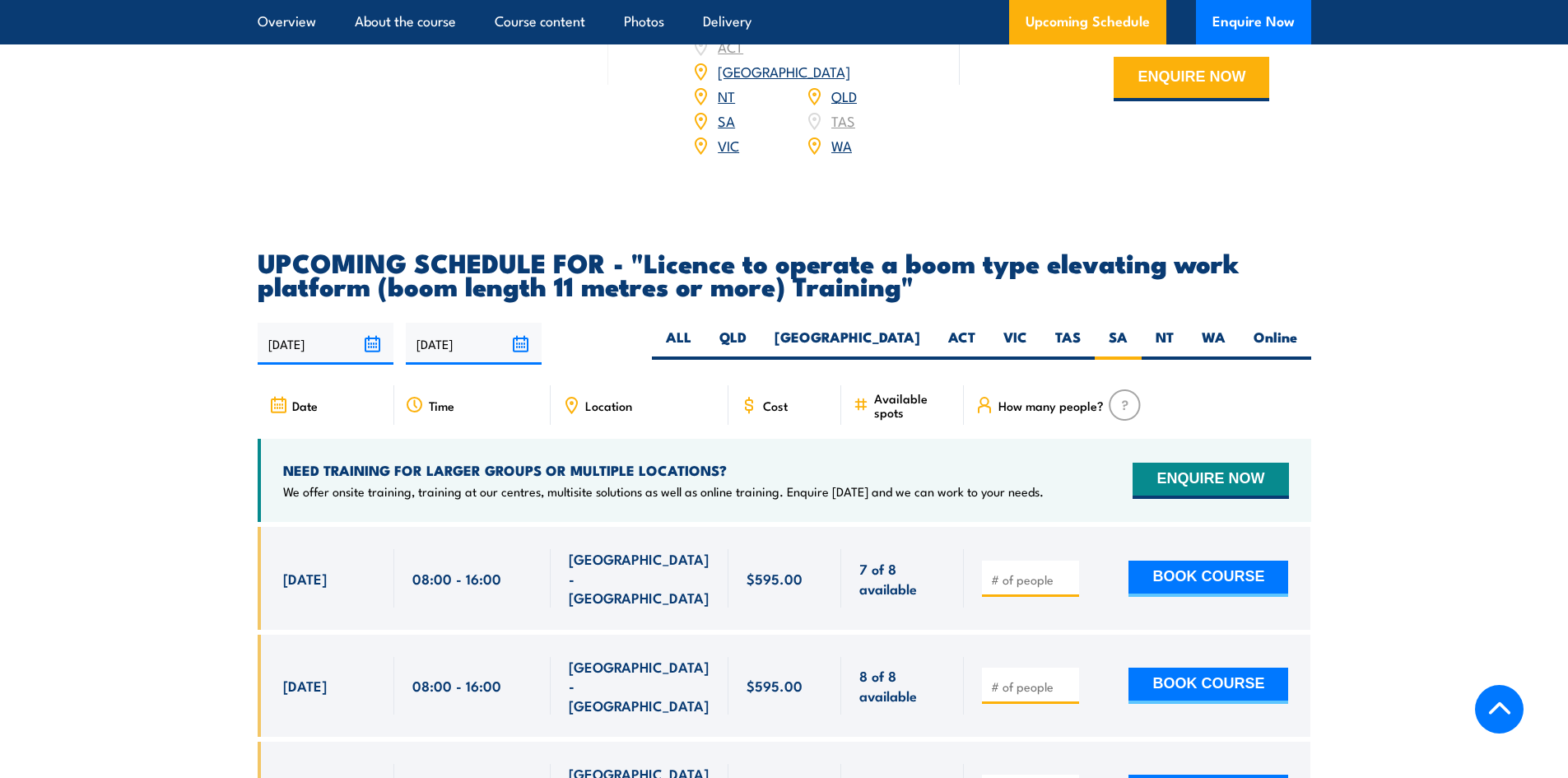
scroll to position [2470, 0]
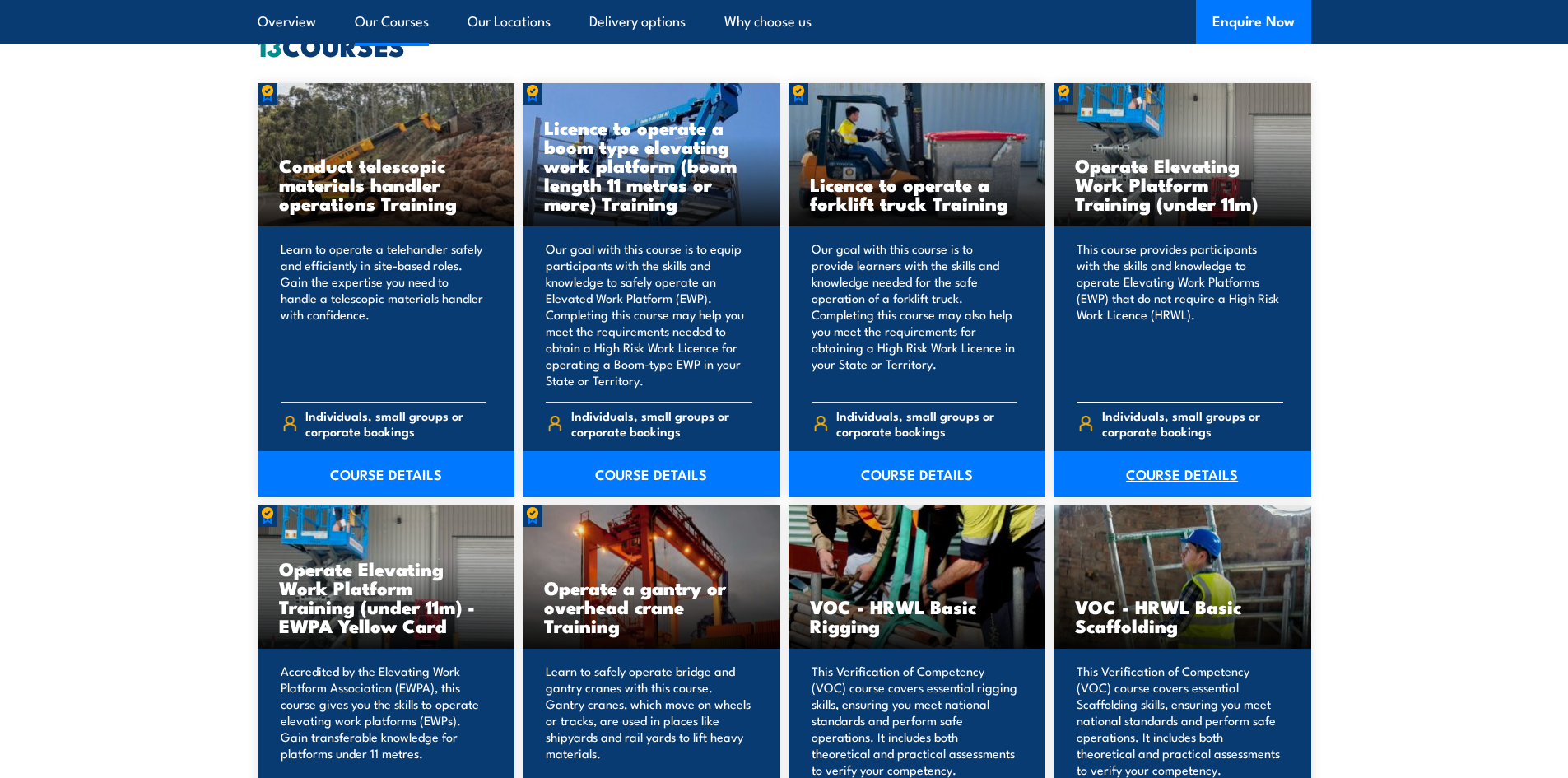
click at [1200, 473] on link "COURSE DETAILS" at bounding box center [1182, 475] width 258 height 46
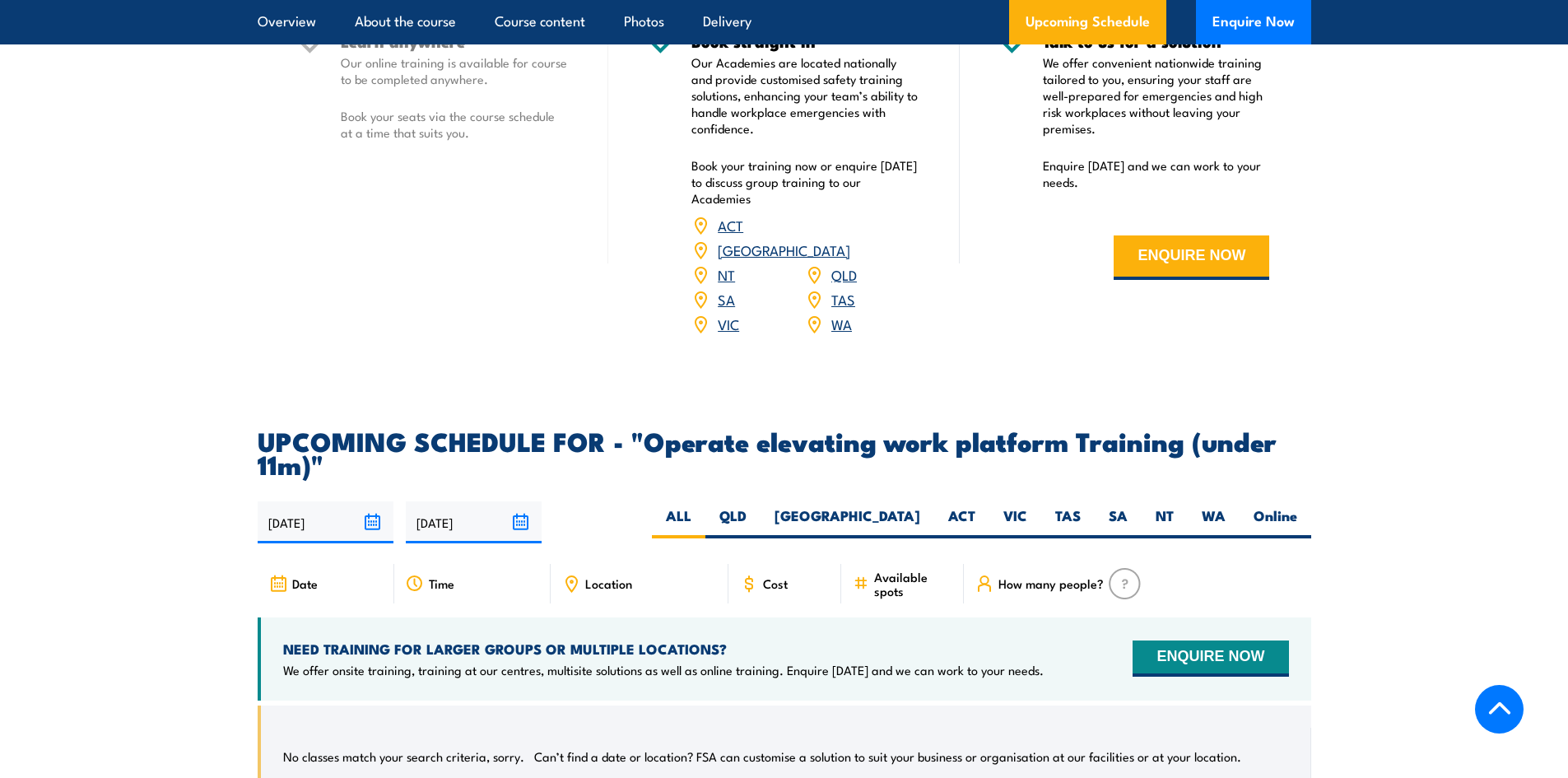
scroll to position [2388, 0]
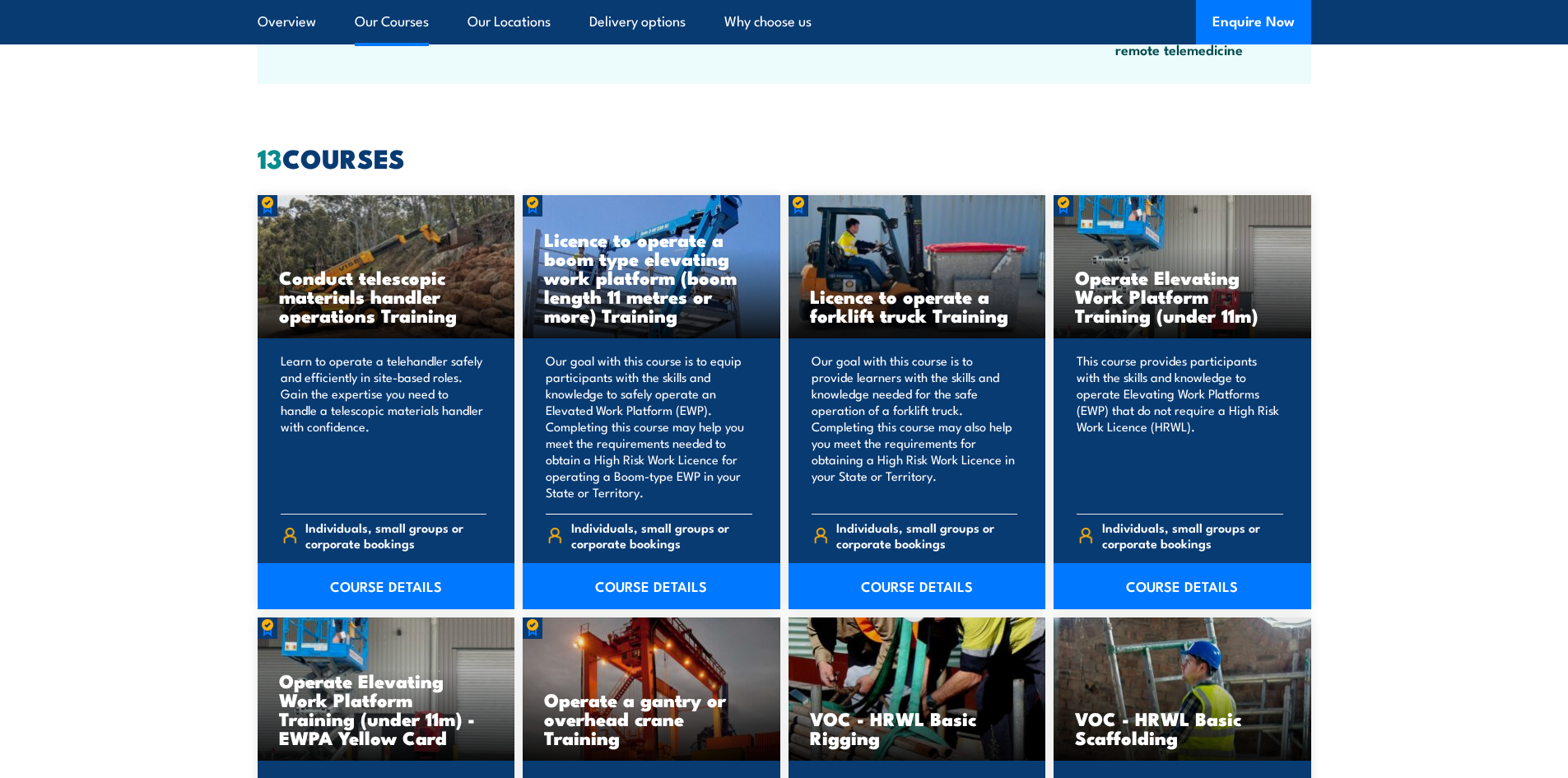
scroll to position [1235, 0]
